Goal: Information Seeking & Learning: Learn about a topic

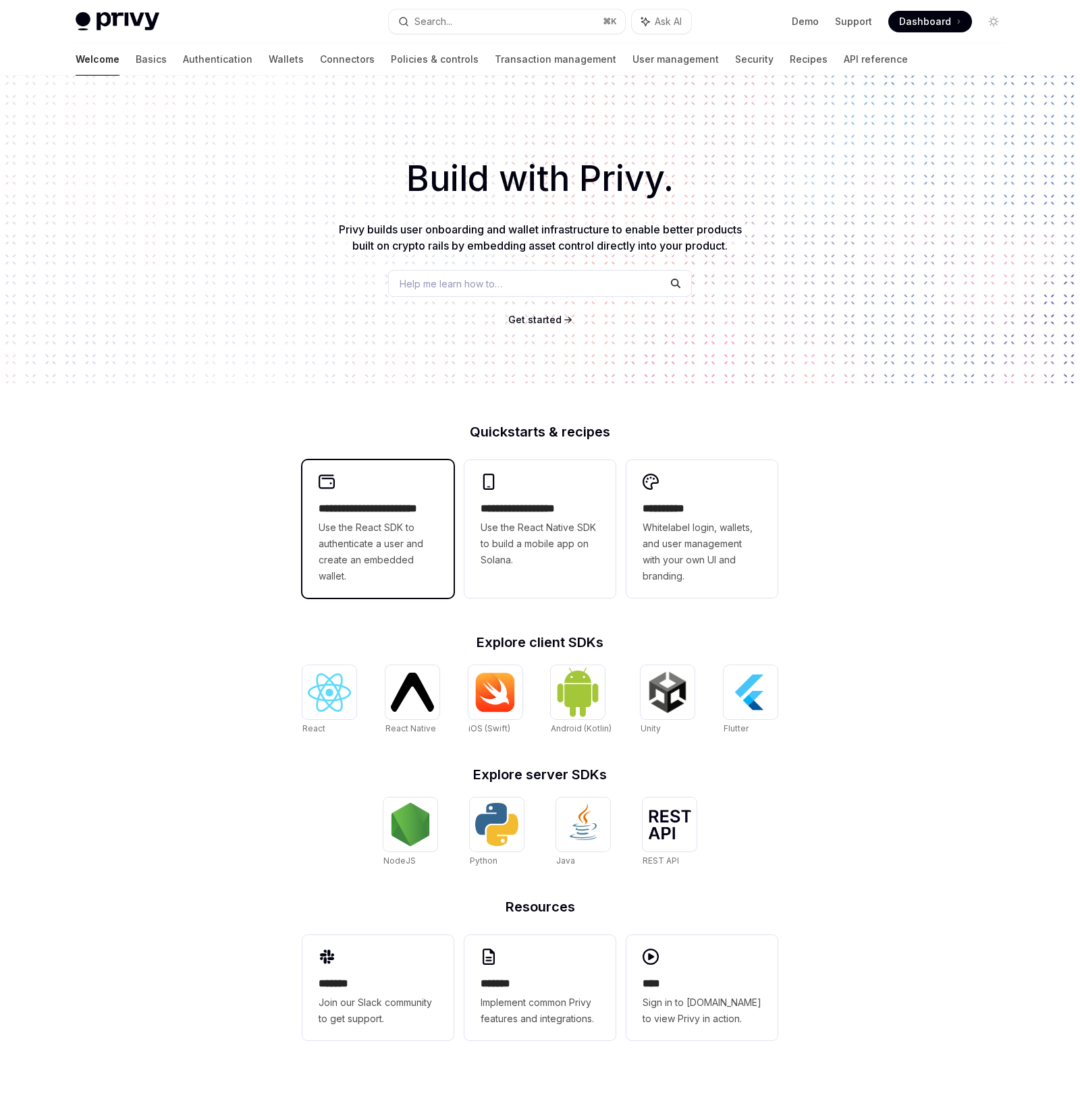
click at [384, 546] on span "Use the React SDK to authenticate a user and create an embedded wallet." at bounding box center [378, 552] width 119 height 64
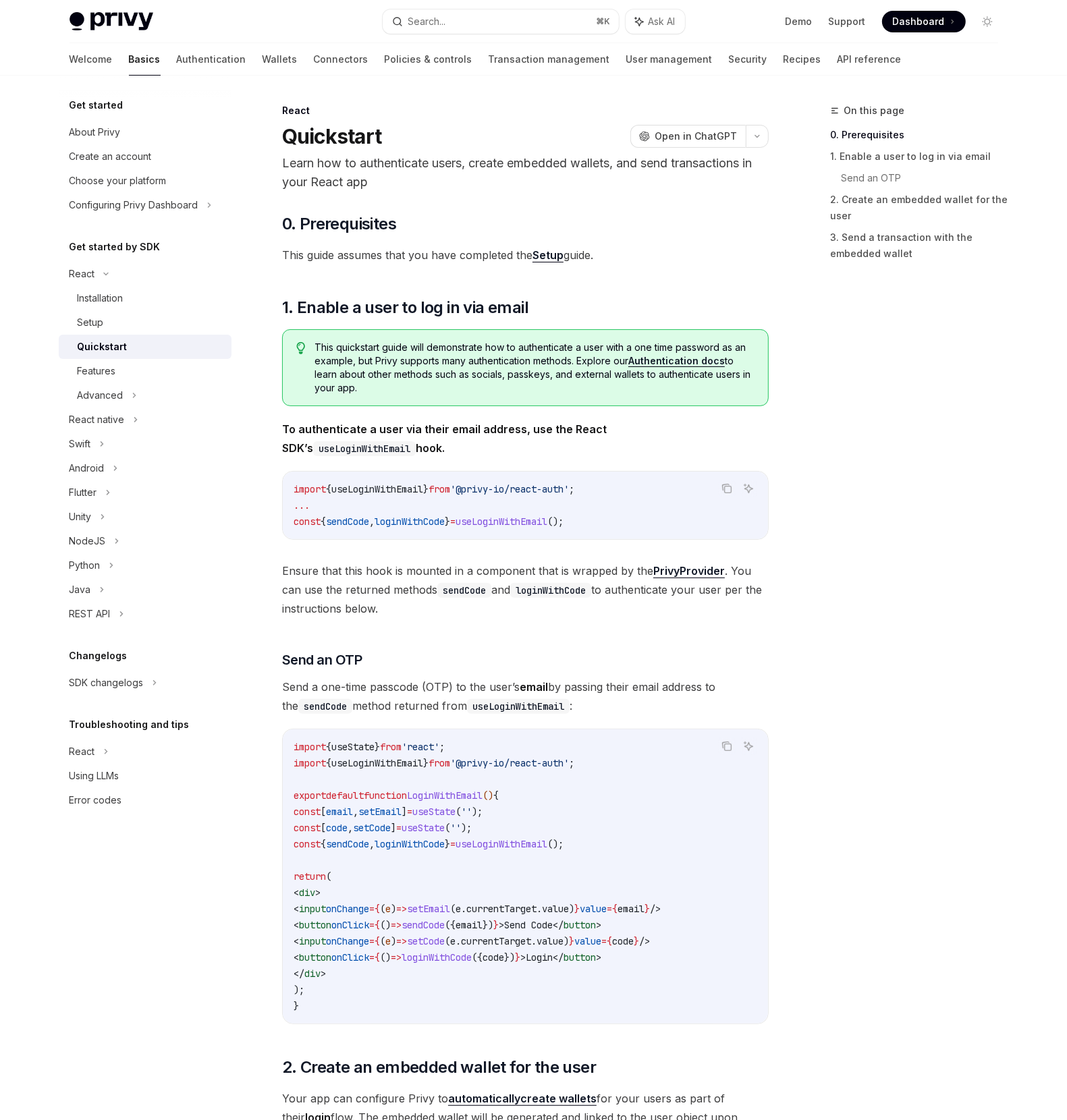
click at [910, 621] on div "On this page 0. Prerequisites 1. Enable a user to log in via email Send an OTP …" at bounding box center [906, 611] width 205 height 1018
click at [148, 415] on div "React native" at bounding box center [146, 419] width 173 height 24
type textarea "*"
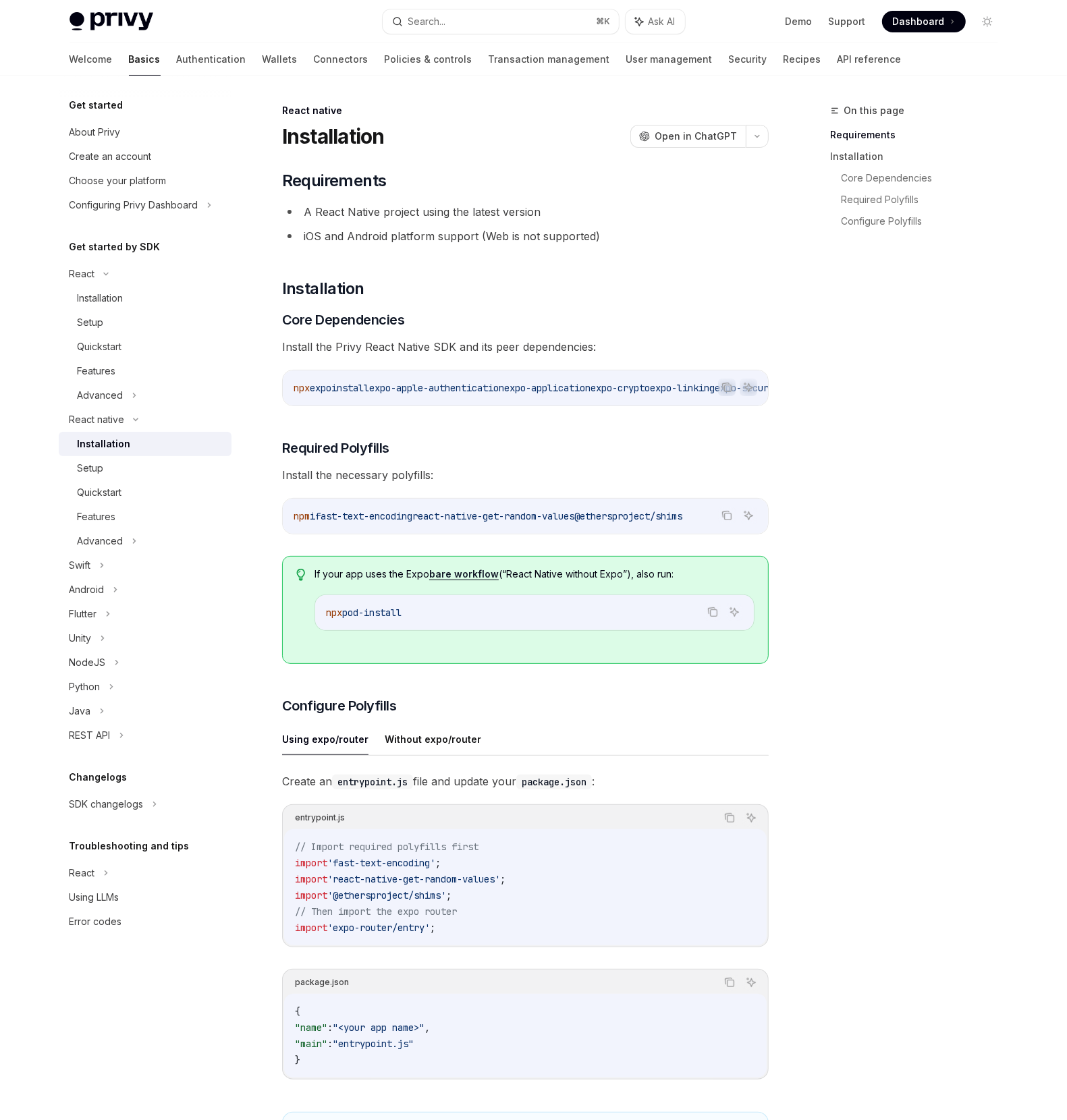
click at [891, 444] on div "On this page Requirements Installation Core Dependencies Required Polyfills Con…" at bounding box center [906, 611] width 205 height 1018
click at [880, 437] on div "On this page Requirements Installation Core Dependencies Required Polyfills Con…" at bounding box center [906, 611] width 205 height 1018
click at [910, 410] on div "On this page Requirements Installation Core Dependencies Required Polyfills Con…" at bounding box center [906, 611] width 205 height 1018
